Goal: Information Seeking & Learning: Learn about a topic

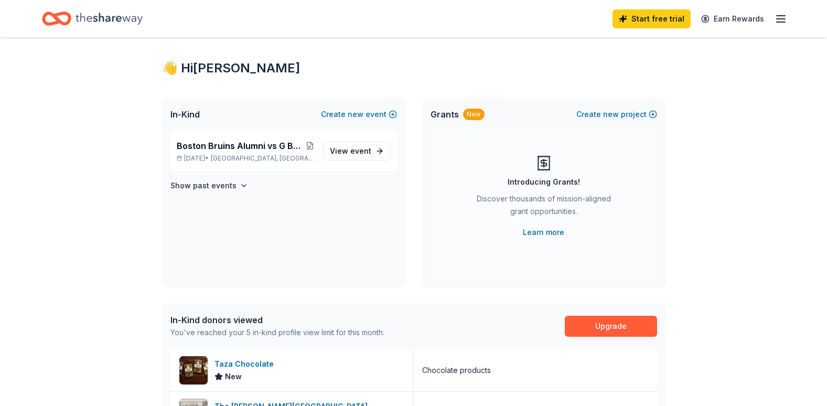
scroll to position [4, 0]
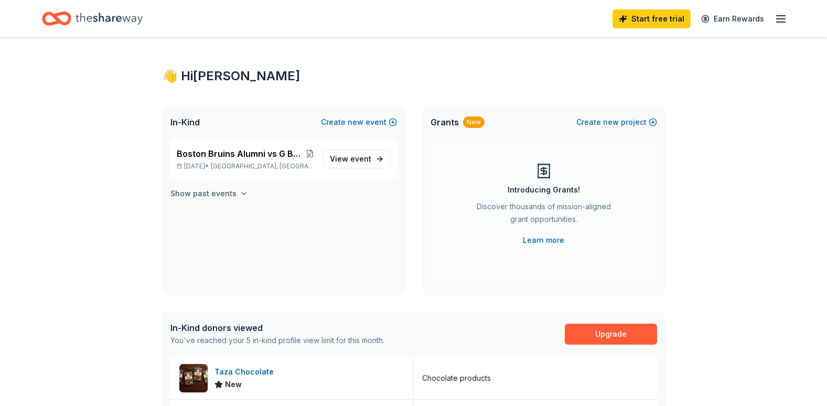
click at [216, 193] on h4 "Show past events" at bounding box center [204, 193] width 66 height 13
click at [331, 176] on div "Boston Bruins Alumni vs G Bar Good Guys Dana-Farber Fundraiser Apr 12, 2026 • B…" at bounding box center [284, 159] width 227 height 40
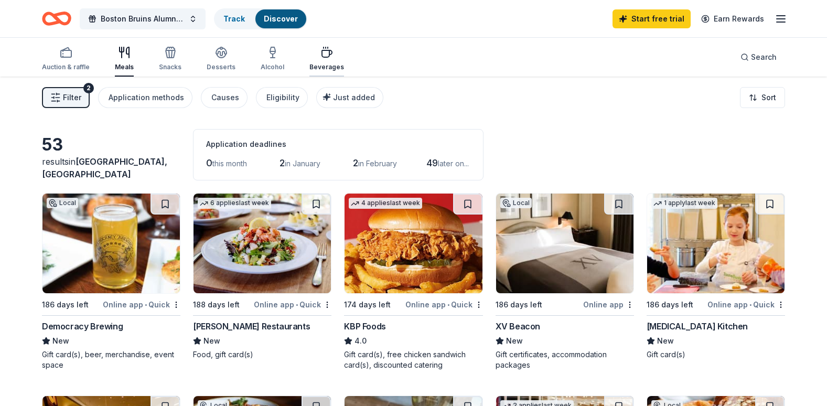
click at [325, 57] on icon "button" at bounding box center [327, 52] width 13 height 13
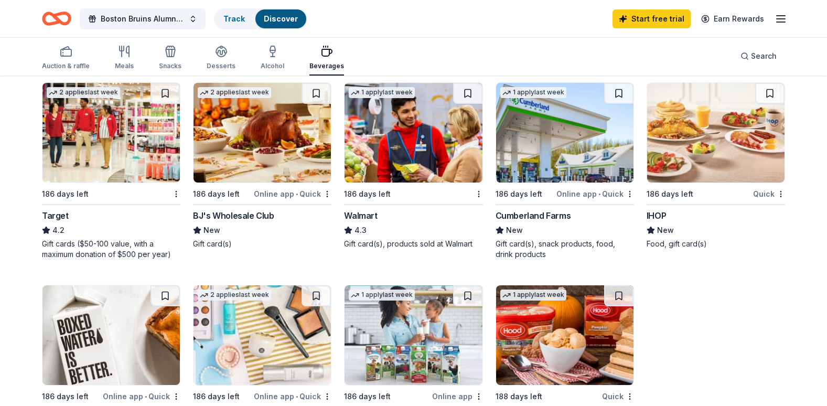
scroll to position [514, 0]
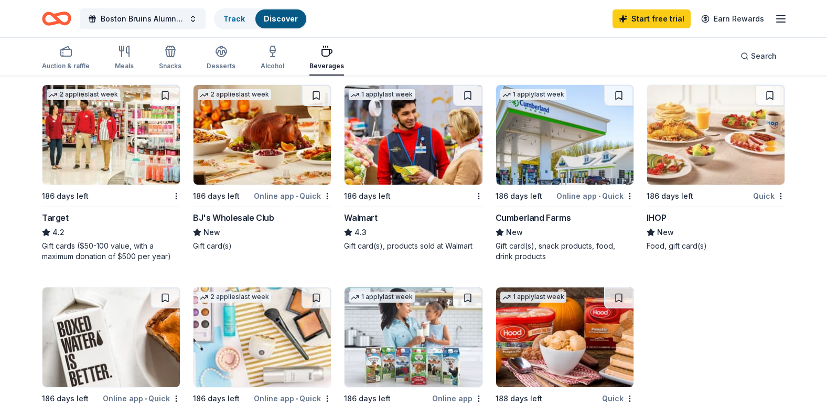
click at [657, 216] on div "IHOP" at bounding box center [656, 217] width 19 height 13
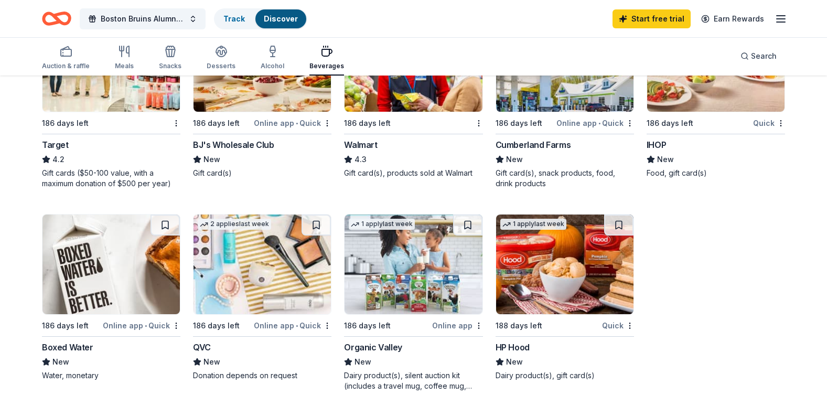
scroll to position [591, 0]
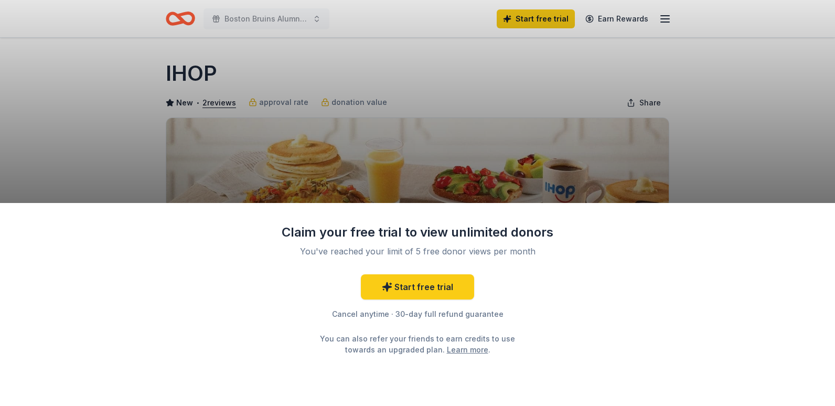
click at [771, 144] on div "Claim your free trial to view unlimited donors You've reached your limit of 5 f…" at bounding box center [417, 203] width 835 height 406
